Goal: Task Accomplishment & Management: Complete application form

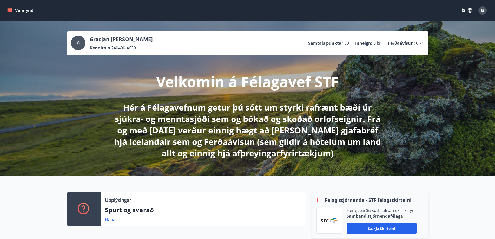
click at [12, 9] on icon "menu" at bounding box center [9, 10] width 5 height 5
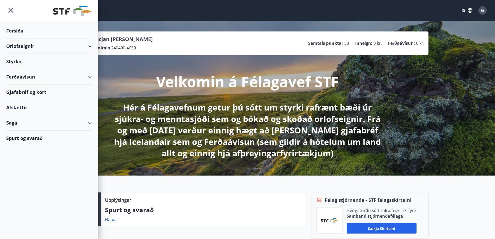
click at [20, 38] on div "Styrkir" at bounding box center [49, 30] width 86 height 15
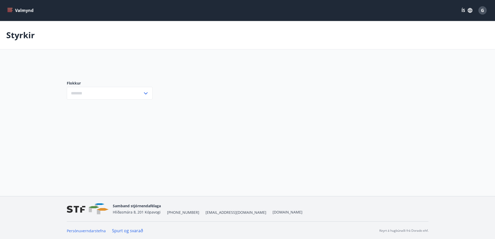
type input "***"
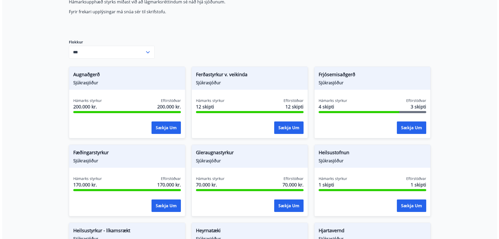
scroll to position [78, 0]
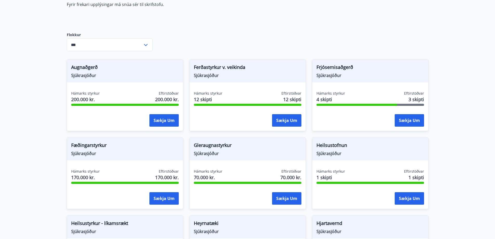
click at [86, 150] on span "Fæðingarstyrkur" at bounding box center [125, 146] width 108 height 9
click at [170, 199] on button "Sækja um" at bounding box center [164, 198] width 29 height 12
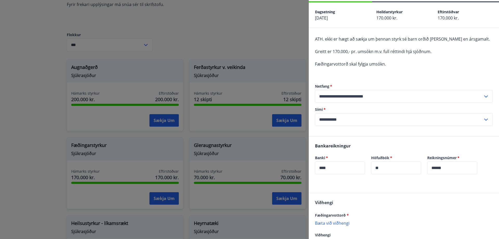
scroll to position [52, 0]
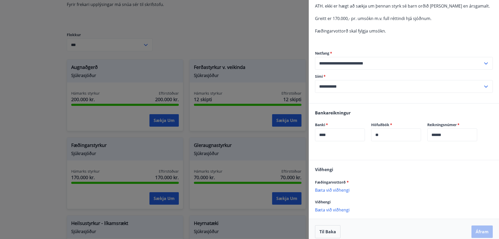
click at [340, 190] on p "Bæta við viðhengi" at bounding box center [404, 189] width 178 height 5
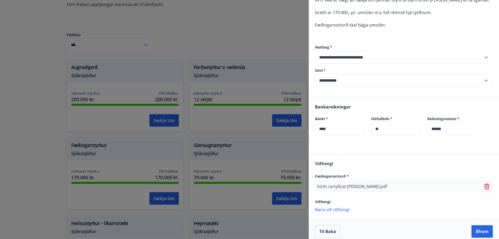
scroll to position [63, 0]
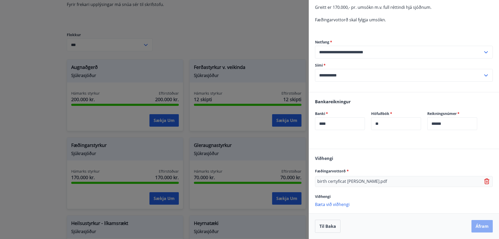
click at [475, 226] on button "Áfram" at bounding box center [482, 226] width 21 height 12
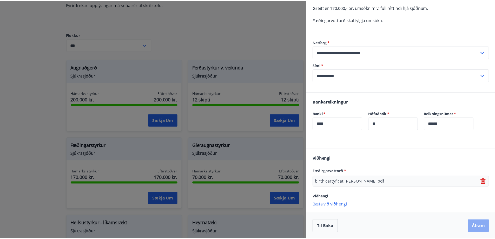
scroll to position [0, 0]
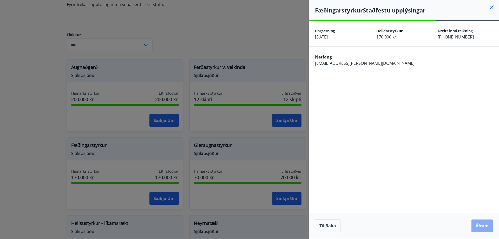
click at [480, 225] on button "Áfram" at bounding box center [482, 225] width 21 height 12
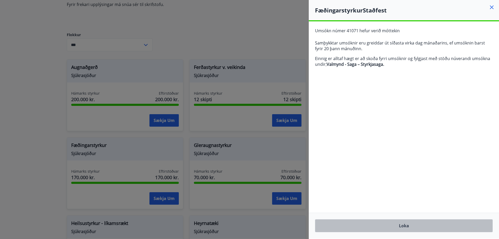
click at [410, 227] on button "Loka" at bounding box center [404, 225] width 178 height 13
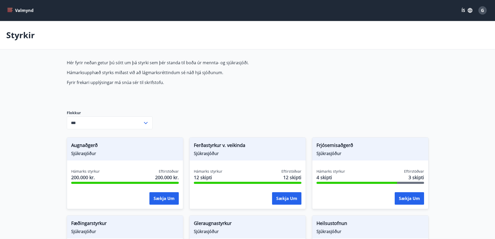
click at [486, 8] on div "G" at bounding box center [483, 10] width 8 height 8
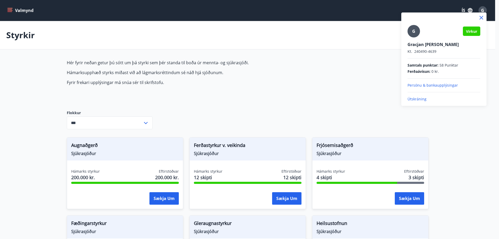
click at [422, 99] on p "Útskráning" at bounding box center [444, 98] width 73 height 5
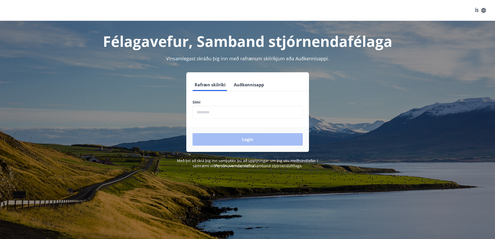
click at [214, 111] on input "phone" at bounding box center [248, 112] width 110 height 13
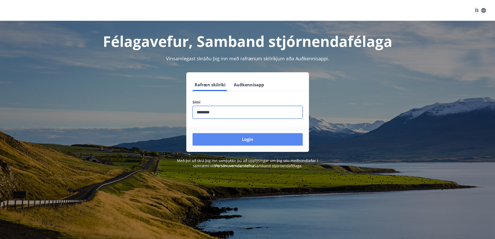
type input "********"
click at [243, 138] on button "Login" at bounding box center [248, 139] width 110 height 12
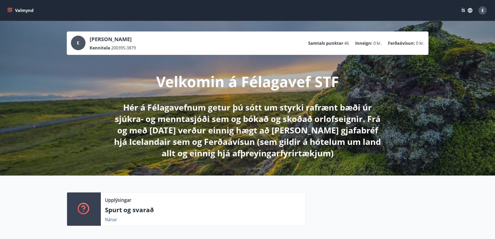
click at [9, 11] on icon "menu" at bounding box center [9, 10] width 5 height 5
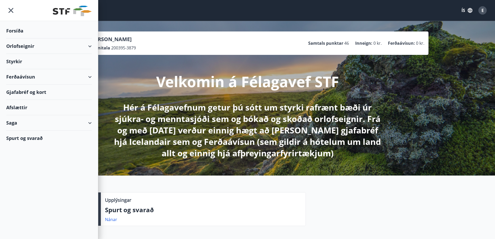
click at [21, 38] on div "Styrkir" at bounding box center [49, 30] width 86 height 15
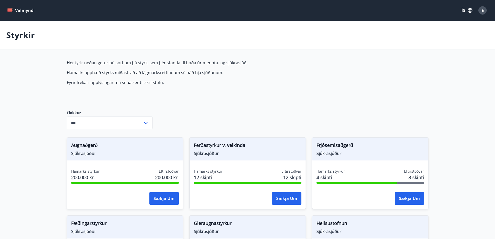
type input "***"
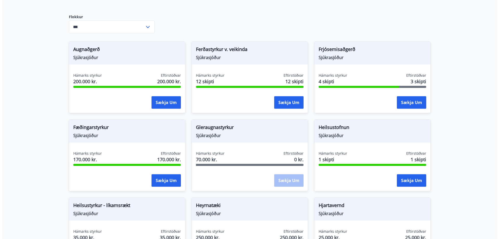
scroll to position [104, 0]
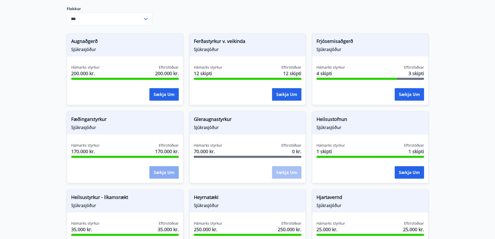
click at [157, 173] on button "Sækja um" at bounding box center [164, 172] width 29 height 12
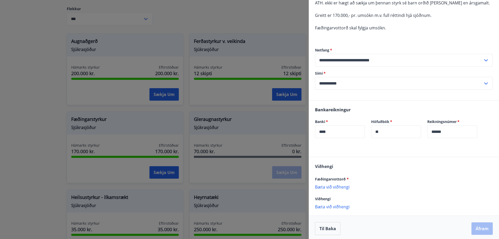
scroll to position [57, 0]
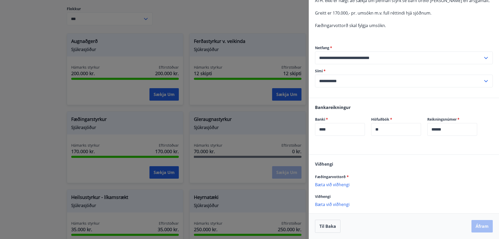
click at [334, 183] on p "Bæta við viðhengi" at bounding box center [404, 184] width 178 height 5
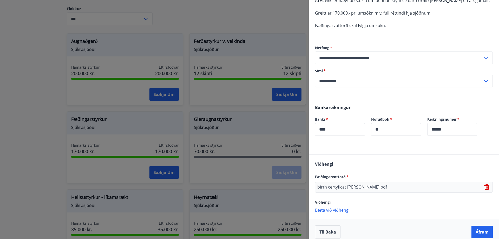
scroll to position [63, 0]
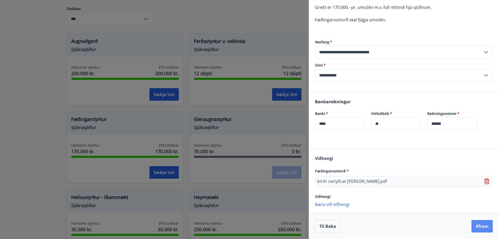
click at [475, 227] on button "Áfram" at bounding box center [482, 226] width 21 height 12
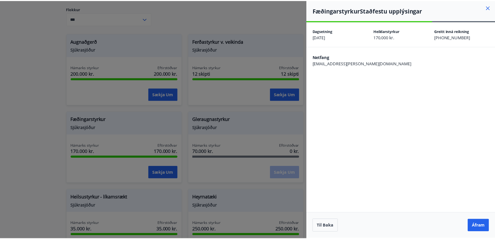
scroll to position [0, 0]
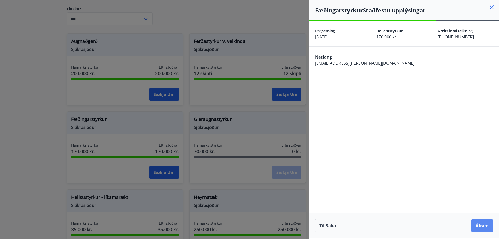
click at [484, 228] on button "Áfram" at bounding box center [482, 225] width 21 height 12
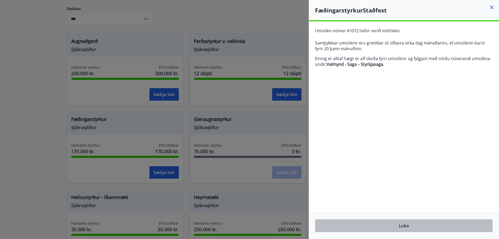
click at [404, 228] on button "Loka" at bounding box center [404, 225] width 178 height 13
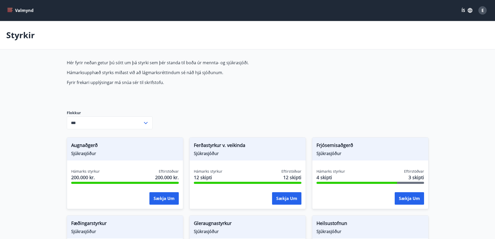
click at [480, 10] on div "E" at bounding box center [483, 10] width 8 height 8
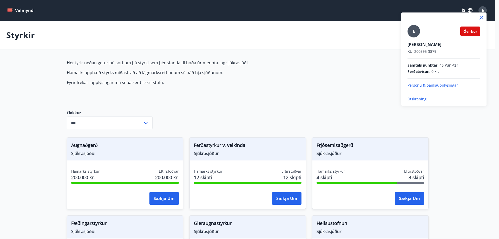
click at [413, 101] on p "Útskráning" at bounding box center [444, 98] width 73 height 5
